Goal: Obtain resource: Download file/media

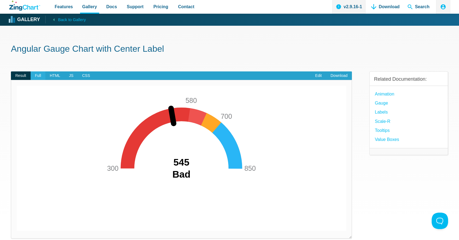
click at [37, 80] on span "Full" at bounding box center [38, 75] width 15 height 9
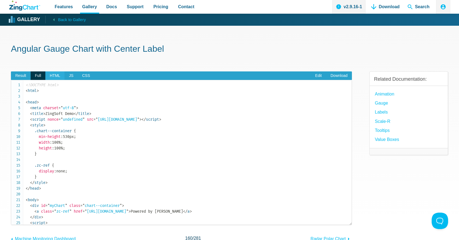
click at [62, 80] on span "HTML" at bounding box center [54, 75] width 19 height 9
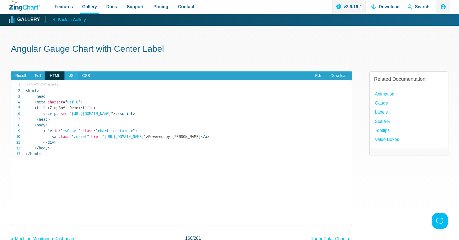
click at [77, 80] on span "JS" at bounding box center [70, 75] width 13 height 9
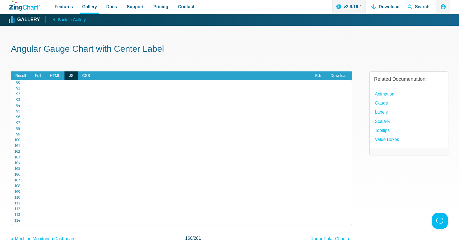
scroll to position [596, 0]
click at [92, 80] on span "CSS" at bounding box center [86, 75] width 17 height 9
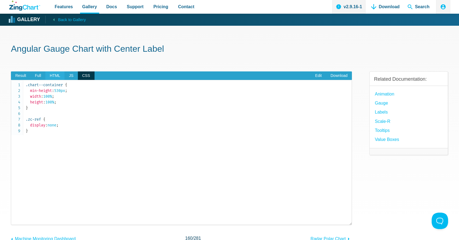
click at [63, 80] on span "HTML" at bounding box center [54, 75] width 19 height 9
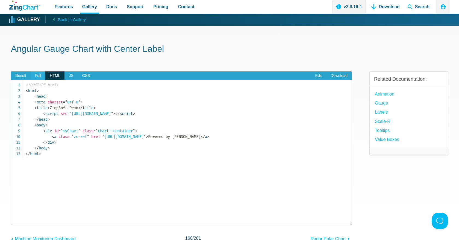
click at [42, 80] on span "Full" at bounding box center [38, 75] width 15 height 9
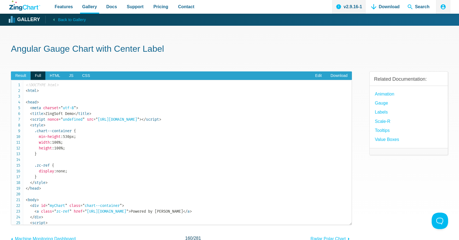
click at [24, 80] on span "Result" at bounding box center [21, 75] width 20 height 9
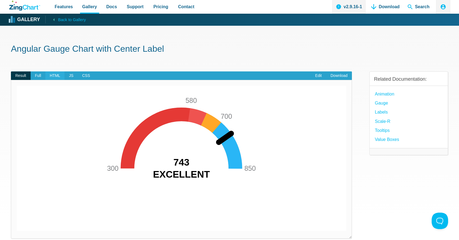
click at [58, 79] on span "HTML" at bounding box center [54, 75] width 19 height 9
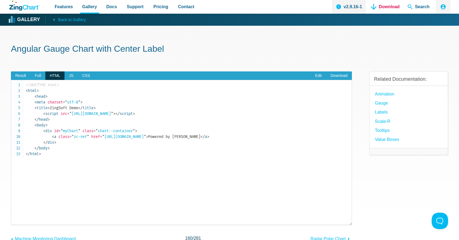
click at [383, 7] on link "Download" at bounding box center [385, 7] width 33 height 14
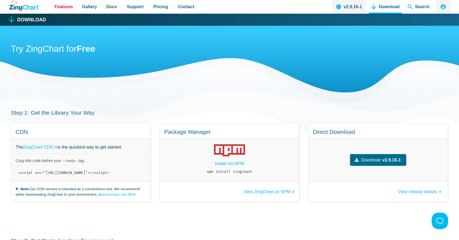
click at [60, 7] on span "Features" at bounding box center [64, 6] width 18 height 7
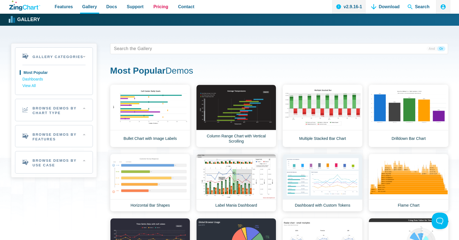
click at [168, 5] on span "Pricing" at bounding box center [160, 6] width 15 height 7
